Goal: Navigation & Orientation: Find specific page/section

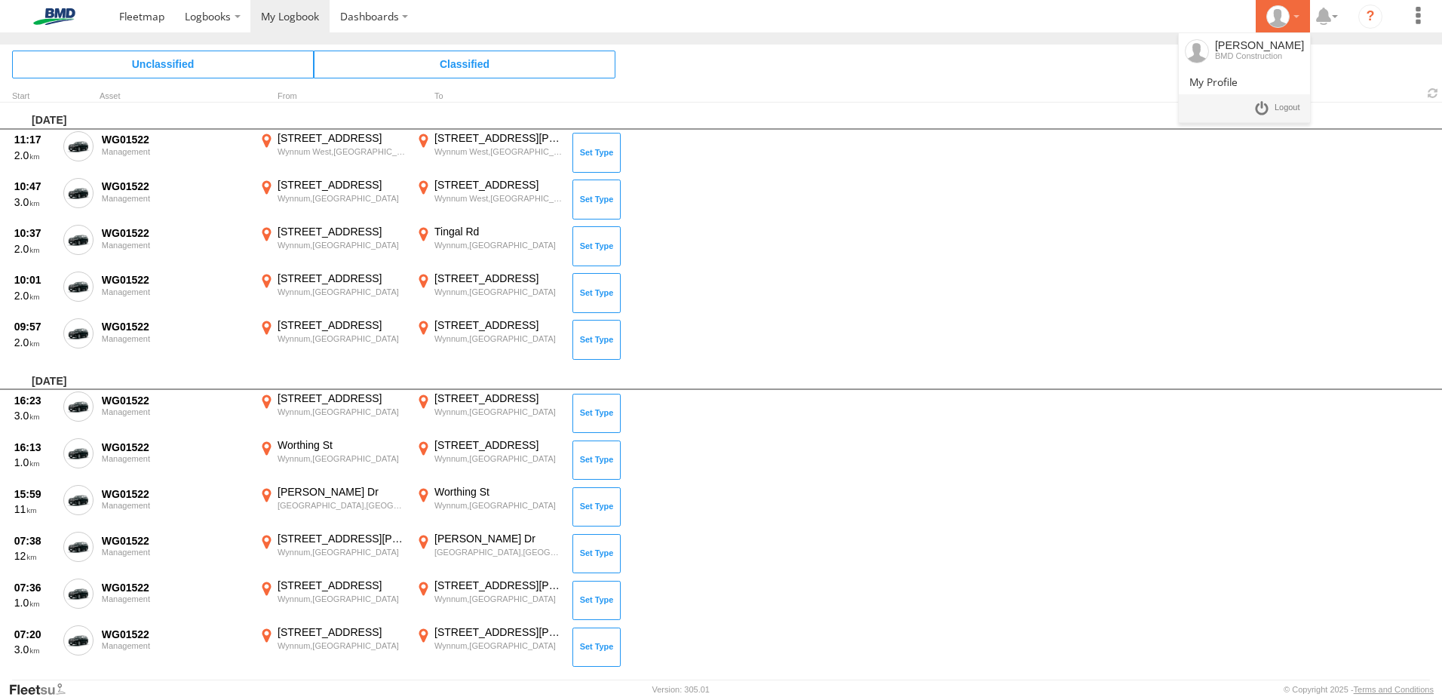
click at [1297, 15] on div at bounding box center [1283, 16] width 44 height 23
click at [1238, 84] on span at bounding box center [1214, 82] width 48 height 14
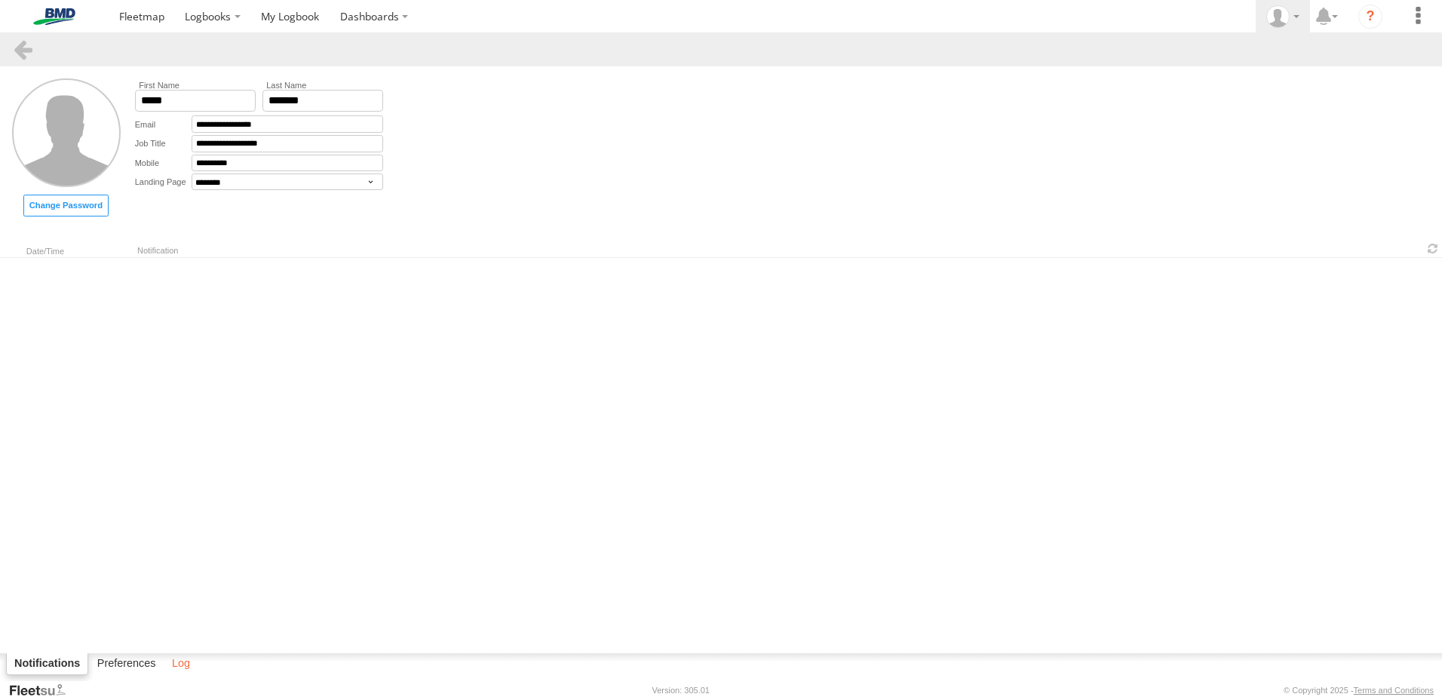
click at [177, 668] on label "Log" at bounding box center [180, 664] width 33 height 21
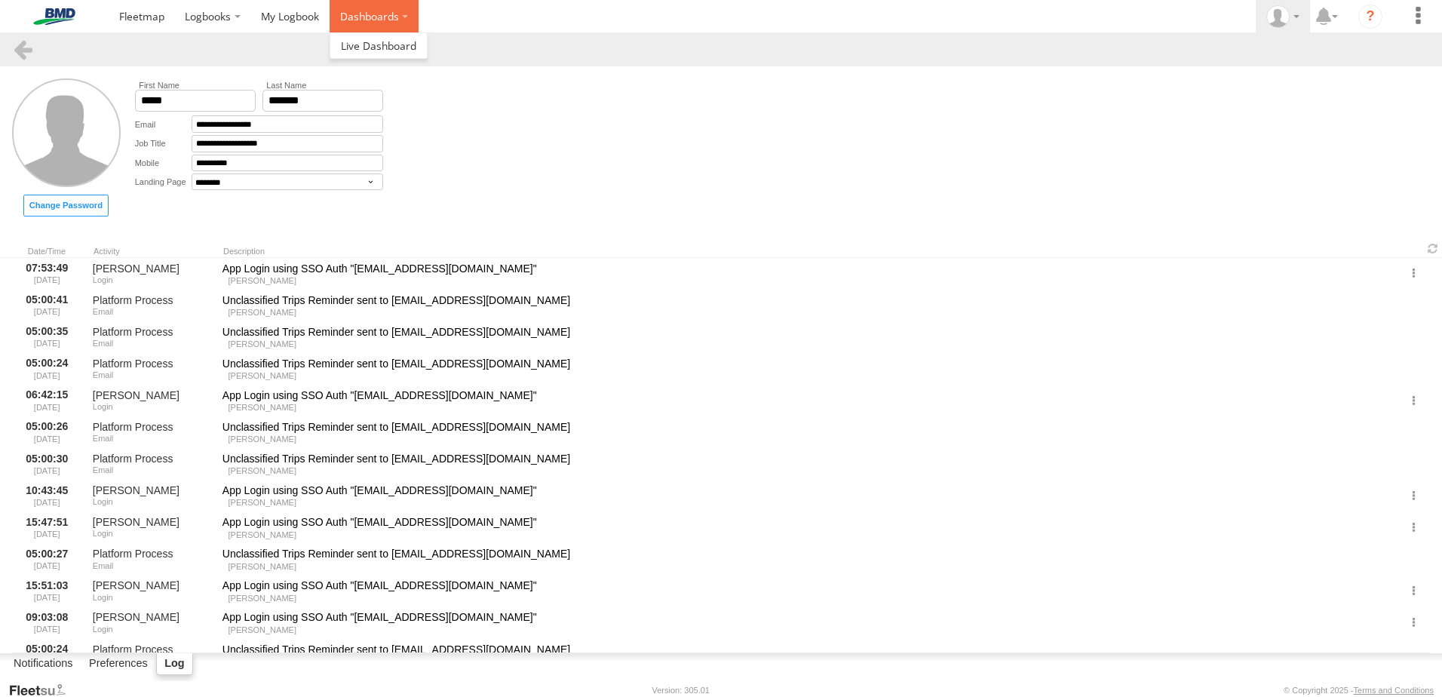
click at [403, 15] on label "Dashboards" at bounding box center [374, 16] width 89 height 32
click at [370, 42] on span at bounding box center [378, 45] width 75 height 14
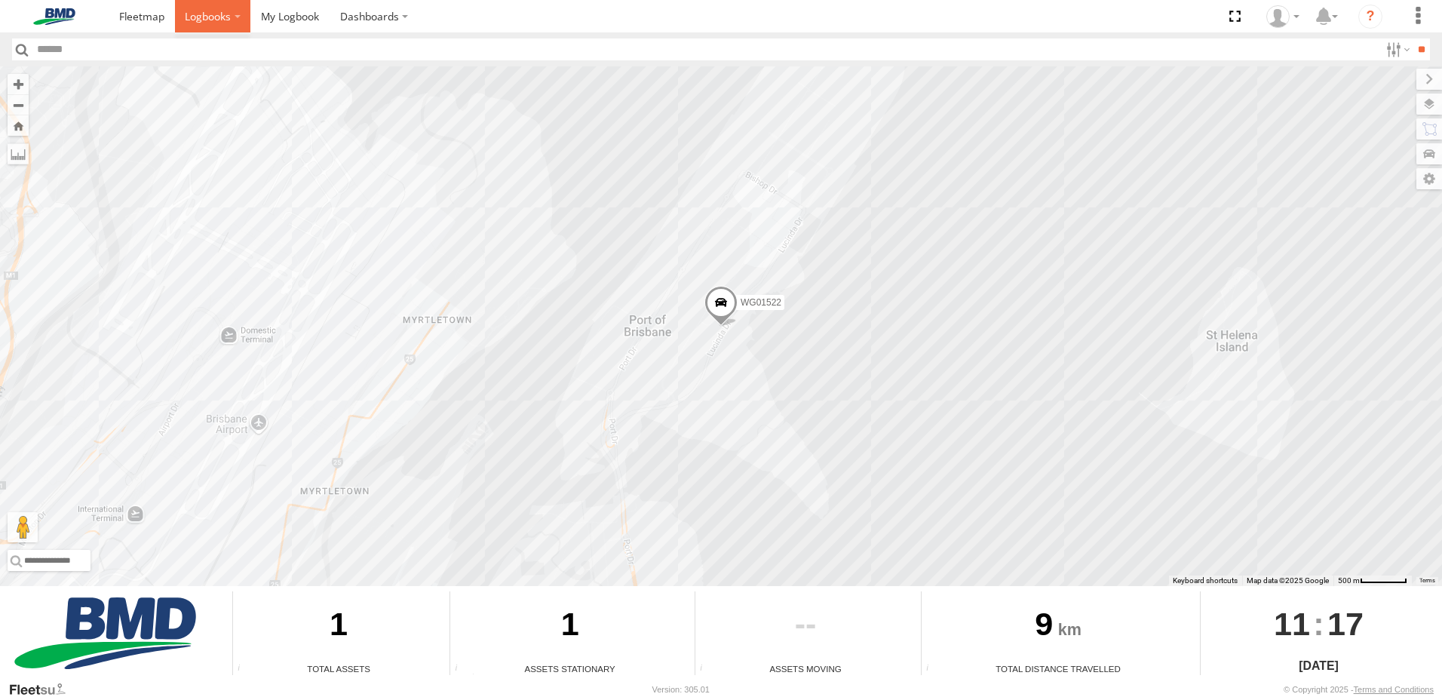
click at [241, 10] on label at bounding box center [213, 16] width 76 height 32
click at [238, 14] on label at bounding box center [213, 16] width 76 height 32
click at [290, 6] on link at bounding box center [289, 16] width 79 height 32
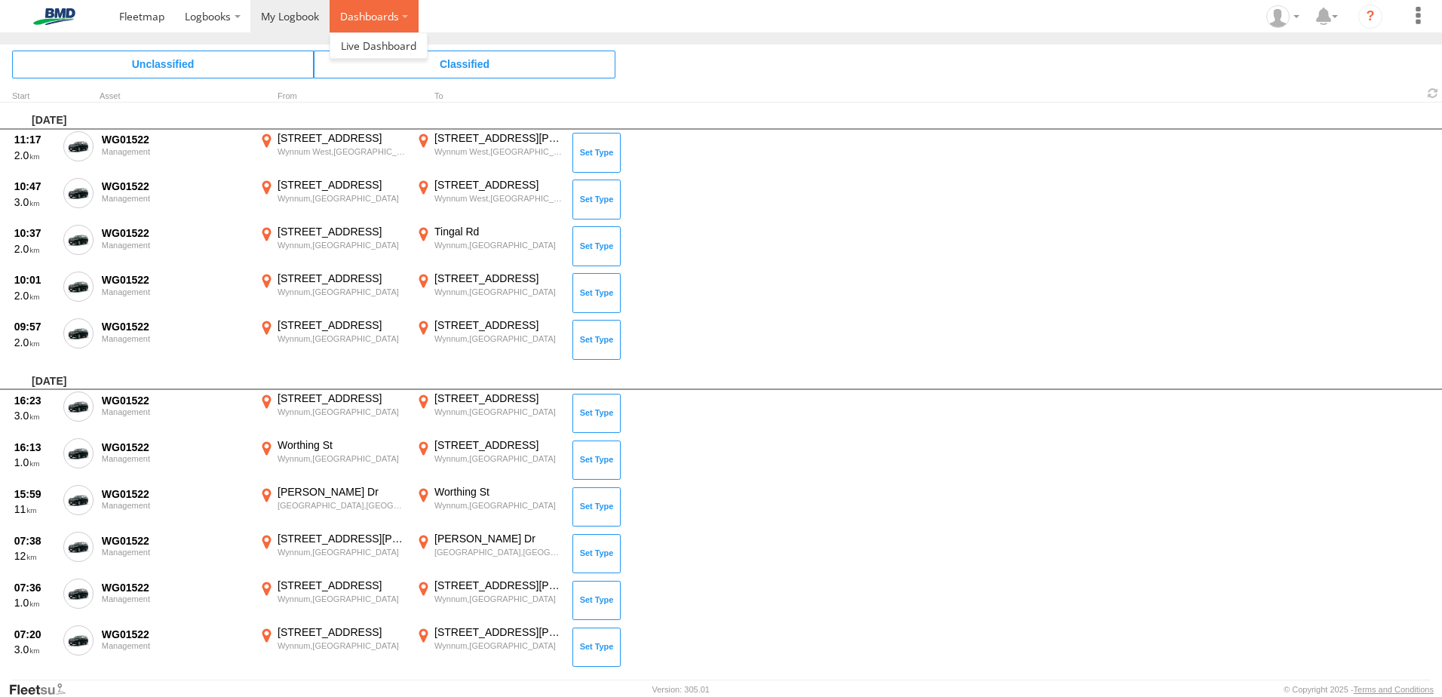
click at [350, 14] on label "Dashboards" at bounding box center [374, 16] width 89 height 32
click at [351, 48] on span at bounding box center [378, 45] width 75 height 14
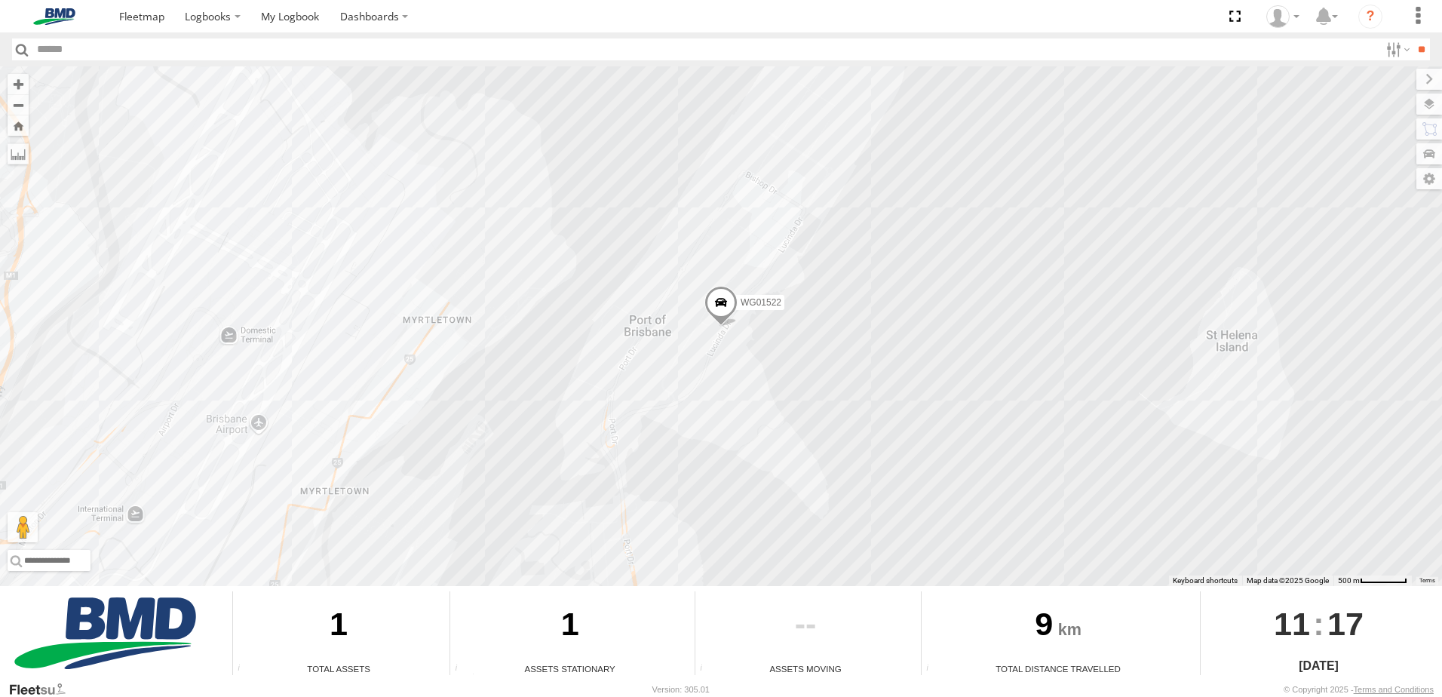
click at [966, 643] on div "9" at bounding box center [1058, 626] width 273 height 71
click at [988, 671] on div "Total Distance Travelled" at bounding box center [1058, 668] width 273 height 13
click at [1328, 619] on span "17" at bounding box center [1346, 623] width 36 height 65
click at [1426, 156] on label at bounding box center [1414, 153] width 55 height 21
click at [0, 0] on div "WG01522" at bounding box center [0, 0] width 0 height 0
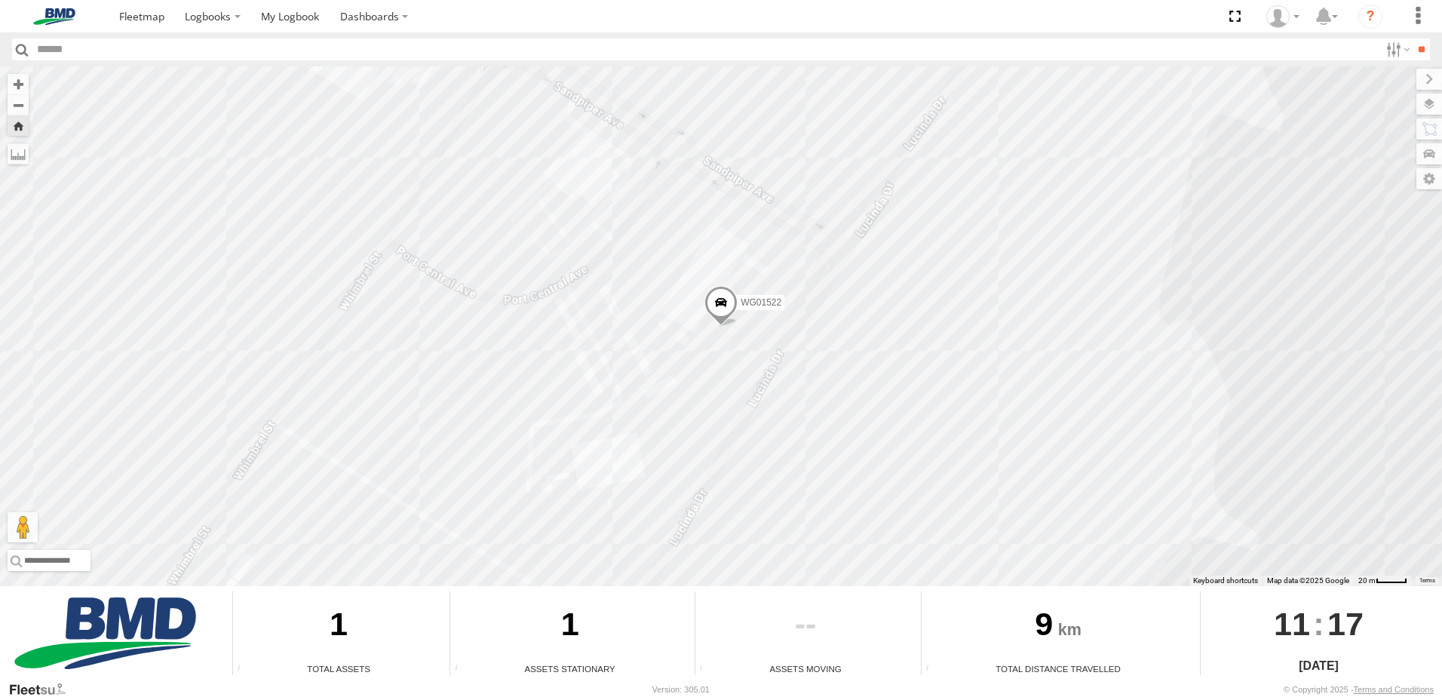
click at [738, 302] on span at bounding box center [721, 306] width 33 height 41
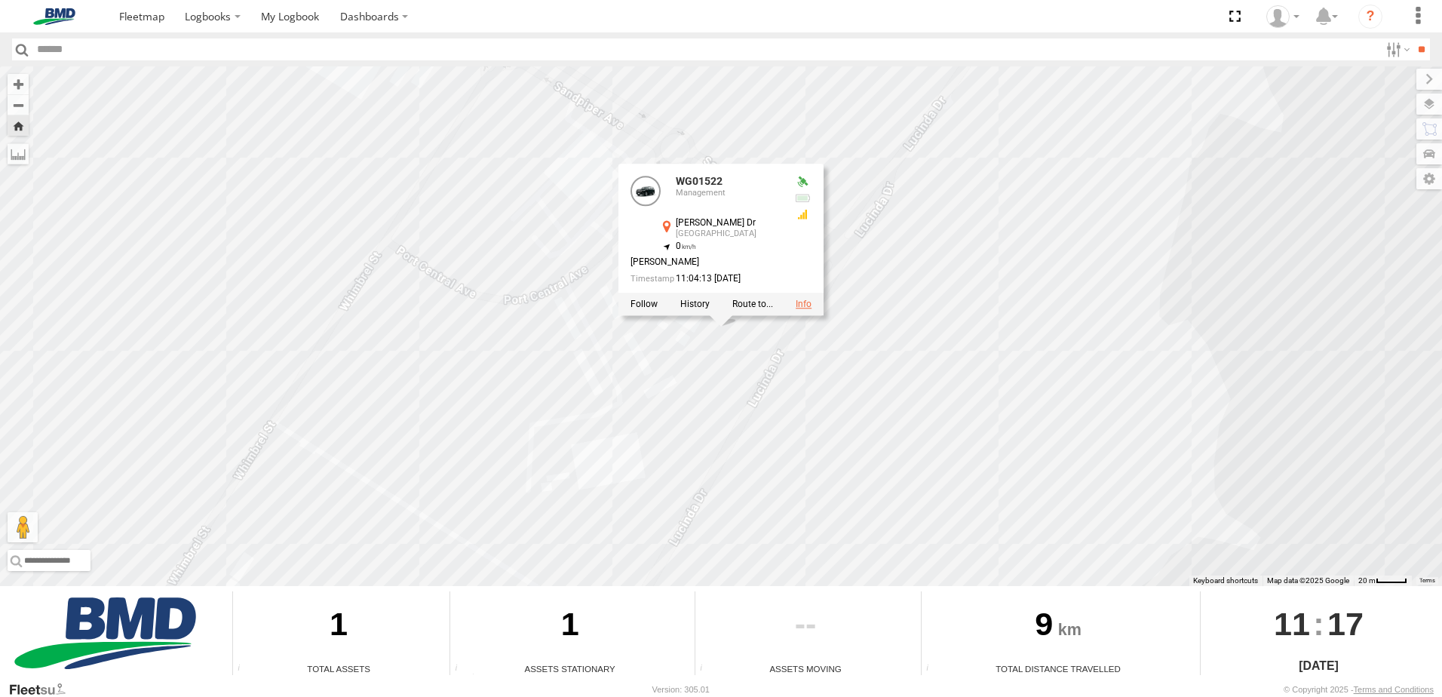
click at [803, 309] on link at bounding box center [804, 304] width 16 height 11
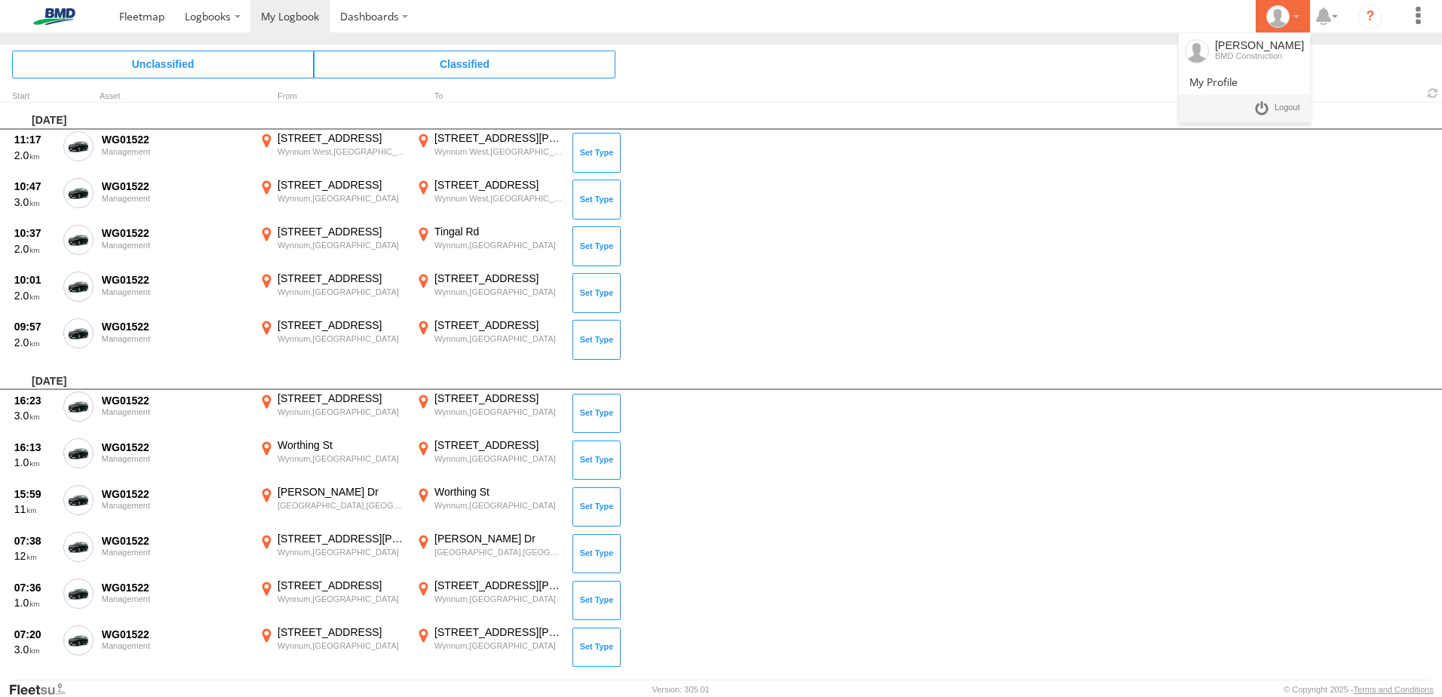
click at [1295, 17] on div at bounding box center [1283, 16] width 44 height 23
click at [1238, 76] on span at bounding box center [1214, 82] width 48 height 14
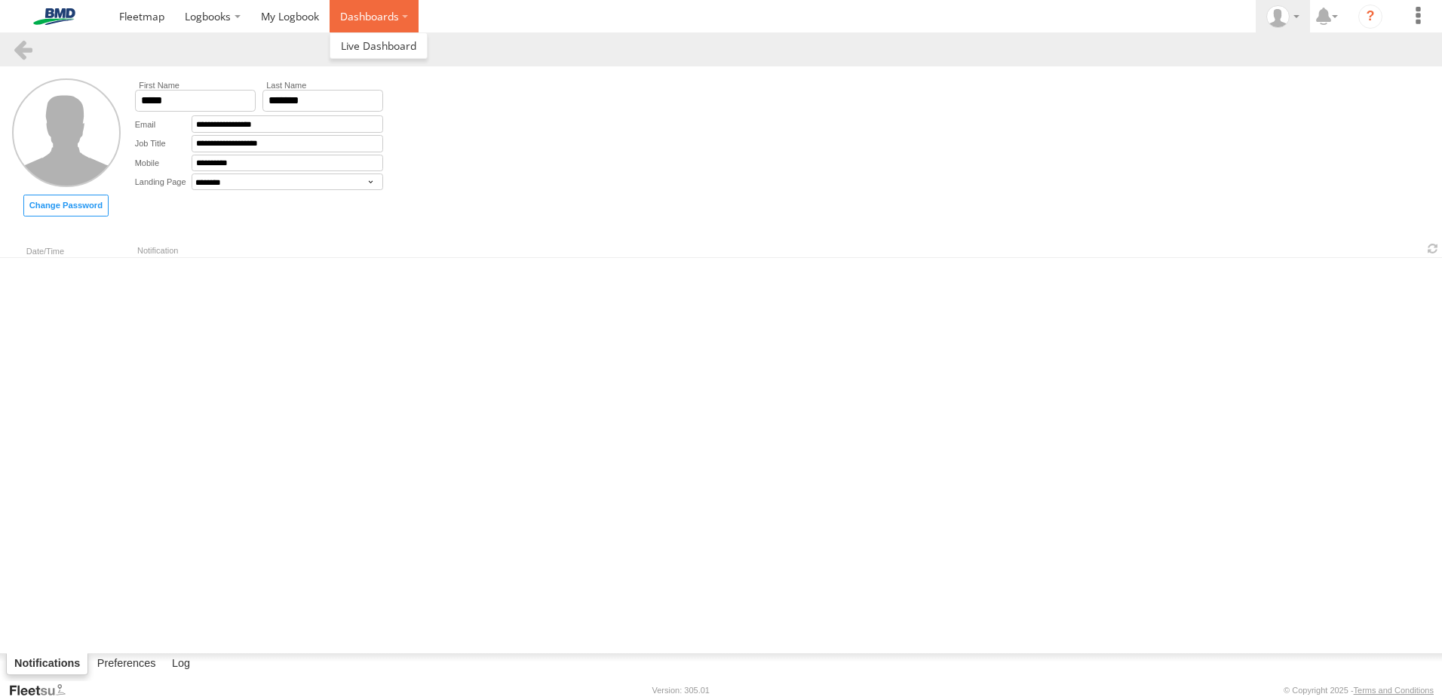
click at [410, 17] on label "Dashboards" at bounding box center [374, 16] width 89 height 32
click at [379, 37] on link at bounding box center [378, 45] width 97 height 25
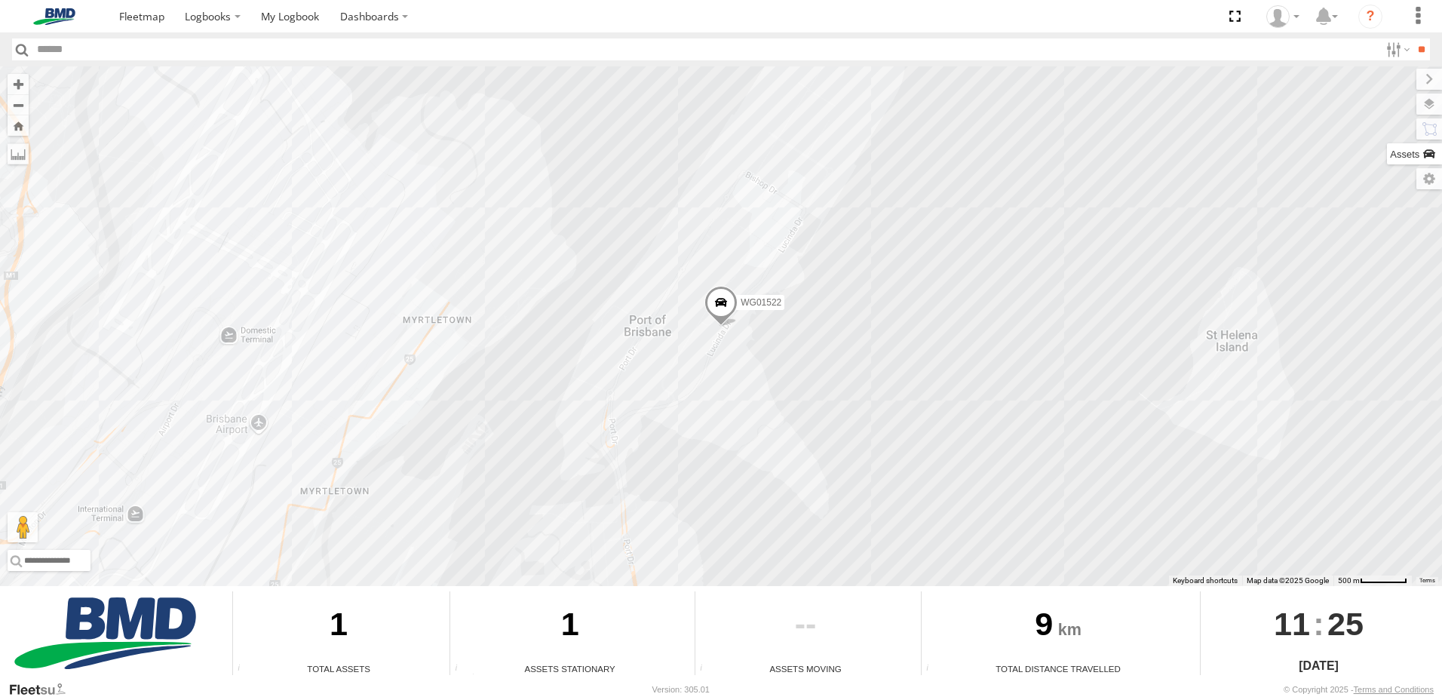
click at [1426, 155] on label at bounding box center [1414, 153] width 55 height 21
click at [0, 0] on div "WG01522" at bounding box center [0, 0] width 0 height 0
click at [726, 299] on span at bounding box center [721, 306] width 33 height 41
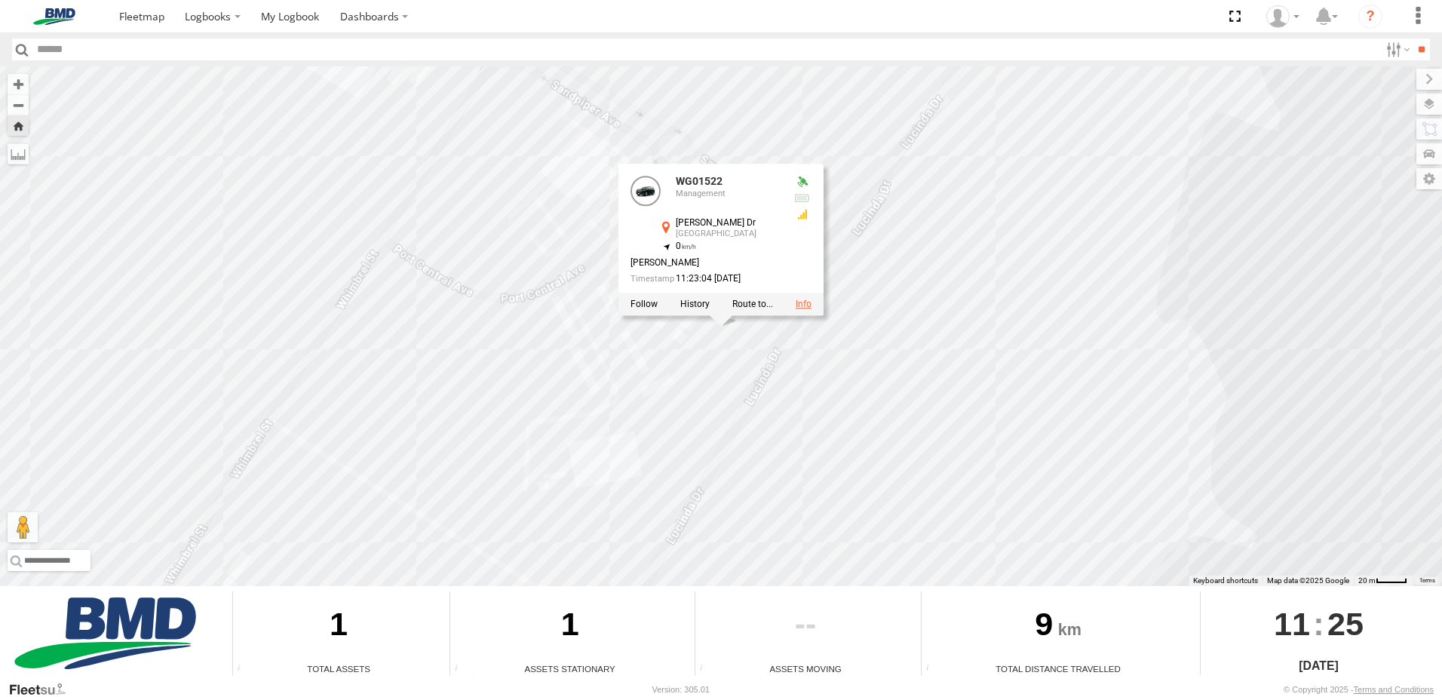
click at [803, 304] on link at bounding box center [804, 304] width 16 height 11
